Goal: Go to known website: Go to known website

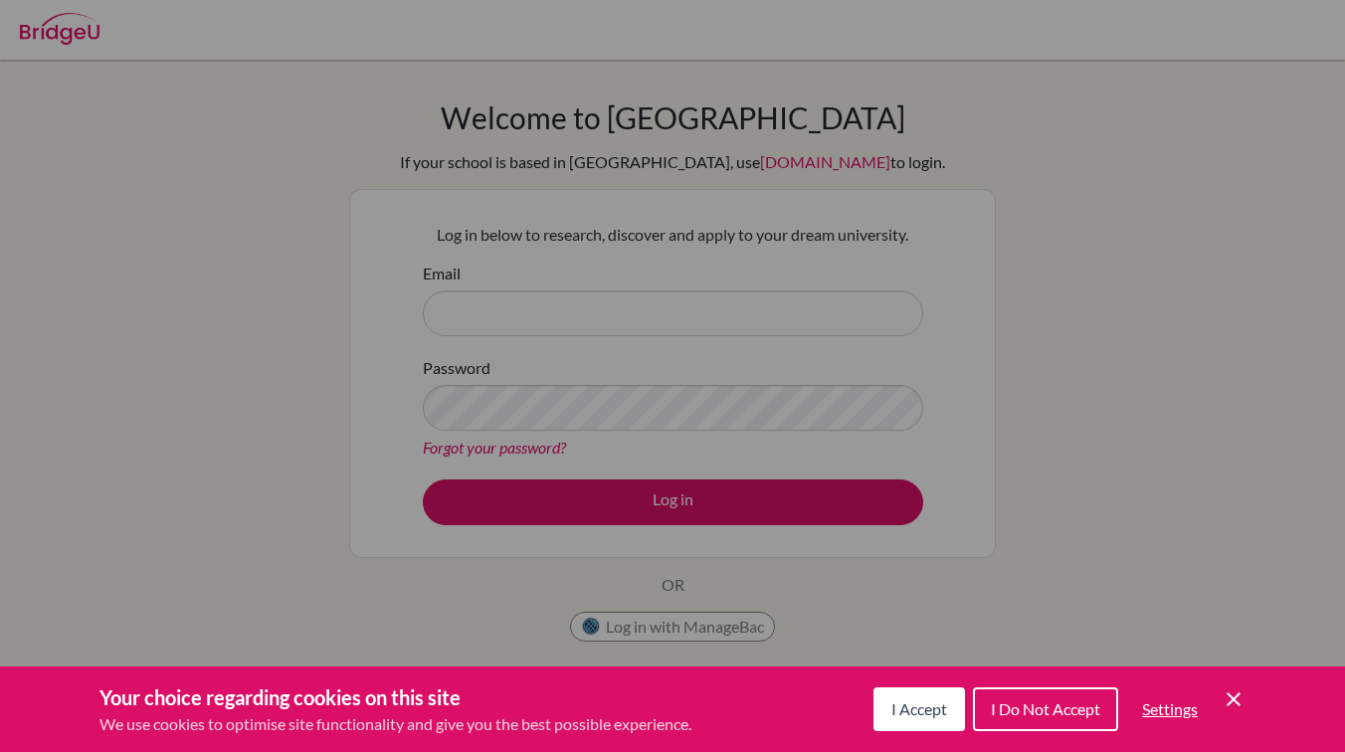
click at [1025, 696] on button "I Do Not Accept" at bounding box center [1045, 709] width 145 height 44
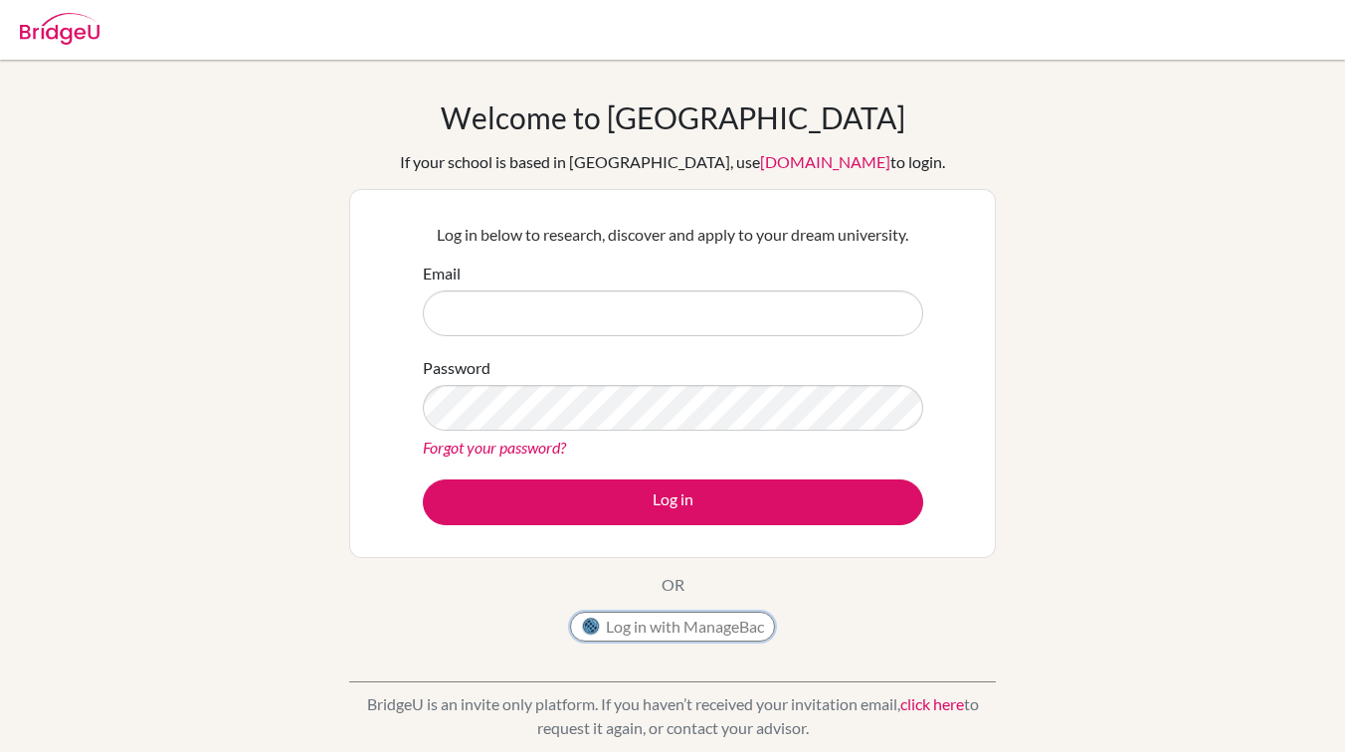
click at [659, 627] on button "Log in with ManageBac" at bounding box center [672, 627] width 205 height 30
click at [606, 612] on button "Log in with ManageBac" at bounding box center [672, 627] width 205 height 30
